Goal: Navigation & Orientation: Find specific page/section

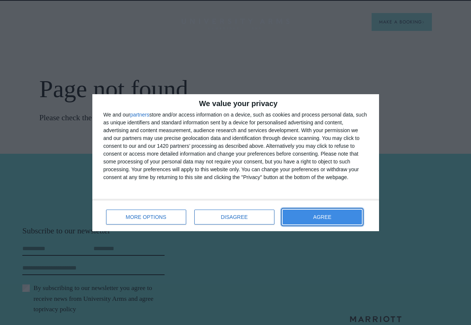
click at [325, 218] on span "AGREE" at bounding box center [322, 217] width 18 height 5
